Goal: Navigation & Orientation: Find specific page/section

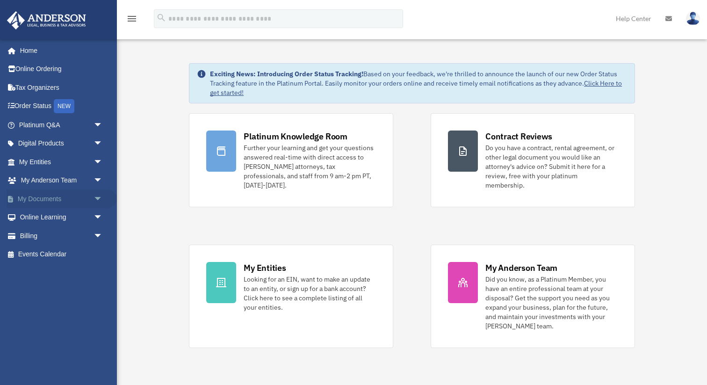
click at [74, 198] on link "My Documents arrow_drop_down" at bounding box center [62, 198] width 110 height 19
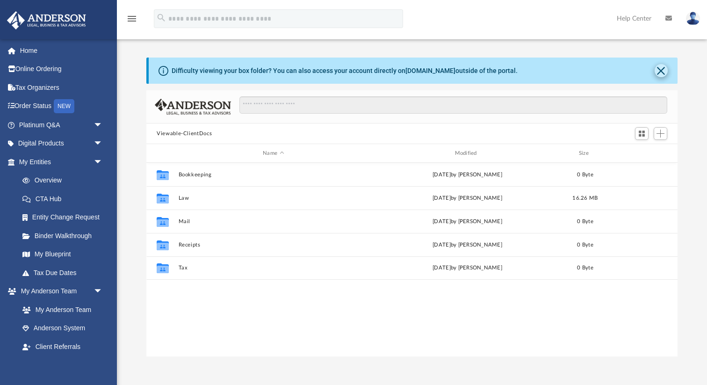
scroll to position [212, 531]
click at [661, 72] on button "Close" at bounding box center [661, 70] width 13 height 13
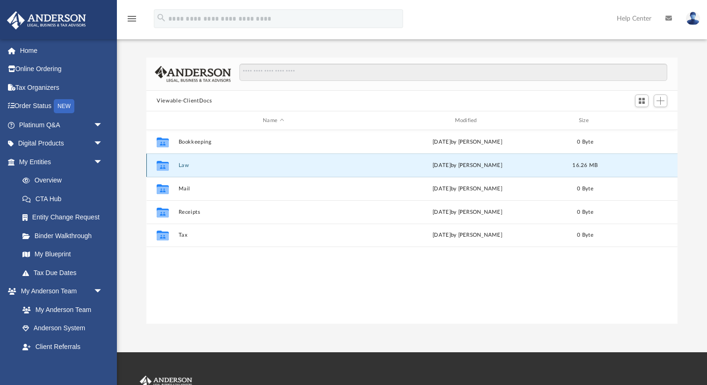
click at [188, 168] on button "Law" at bounding box center [274, 165] width 190 height 6
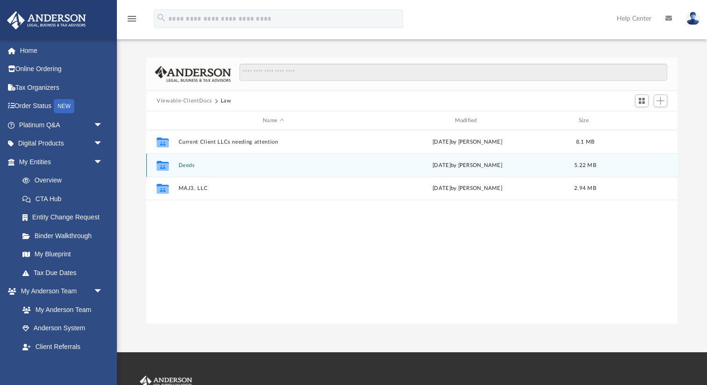
click at [191, 163] on button "Deeds" at bounding box center [274, 165] width 190 height 6
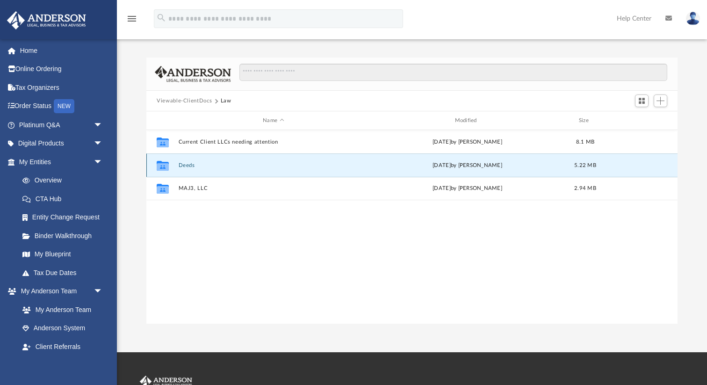
click at [191, 163] on button "Deeds" at bounding box center [274, 165] width 190 height 6
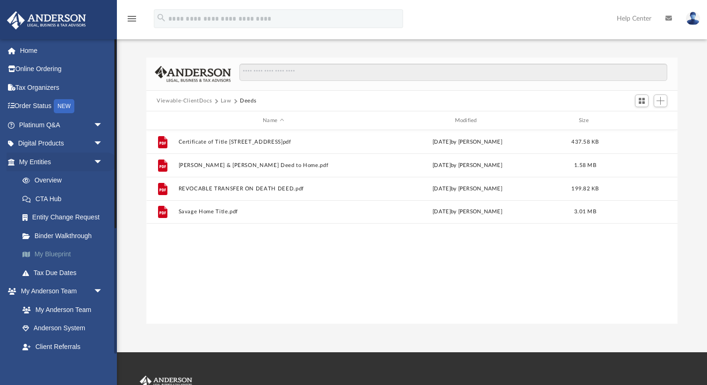
click at [50, 255] on link "My Blueprint" at bounding box center [65, 254] width 104 height 19
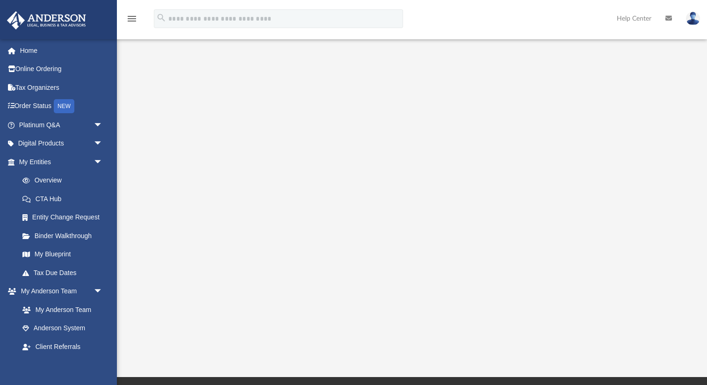
scroll to position [58, 0]
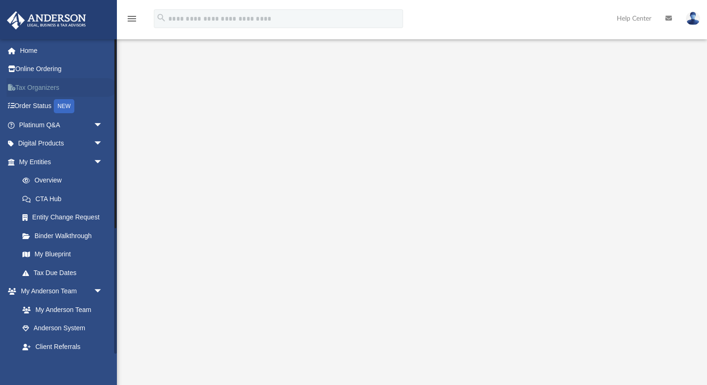
click at [43, 87] on link "Tax Organizers" at bounding box center [62, 87] width 110 height 19
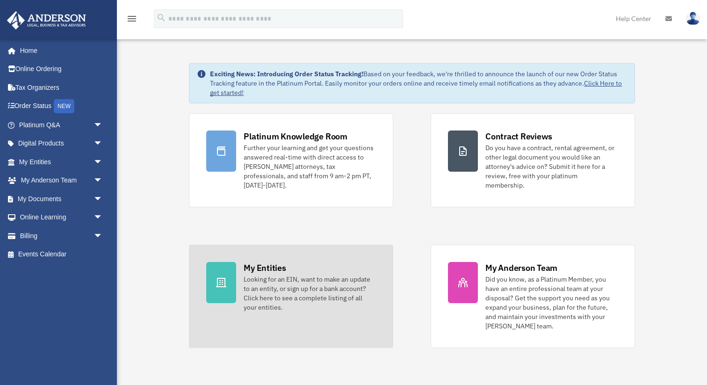
click at [310, 275] on div "Looking for an EIN, want to make an update to an entity, or sign up for a bank …" at bounding box center [310, 293] width 132 height 37
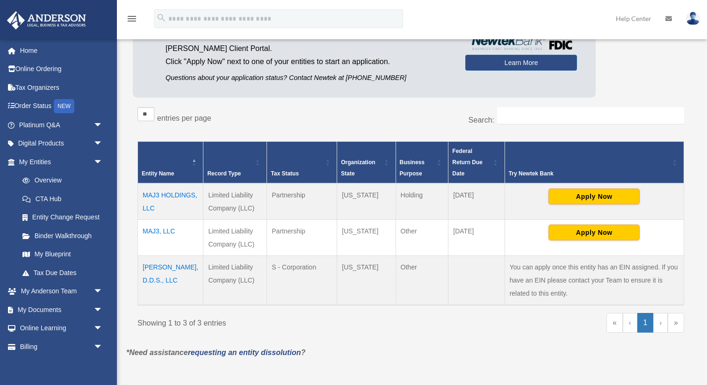
scroll to position [94, 0]
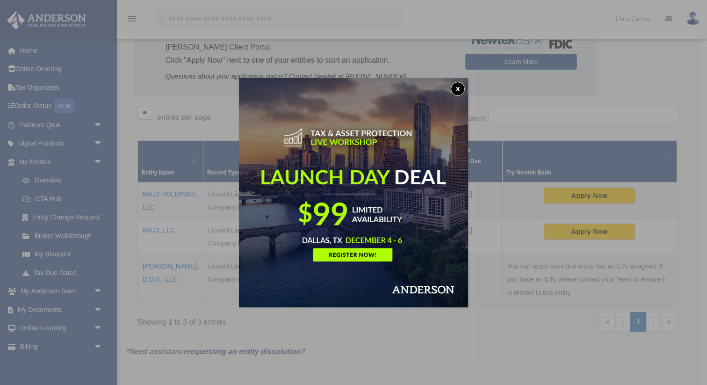
click at [458, 90] on button "x" at bounding box center [458, 89] width 14 height 14
